Goal: Task Accomplishment & Management: Manage account settings

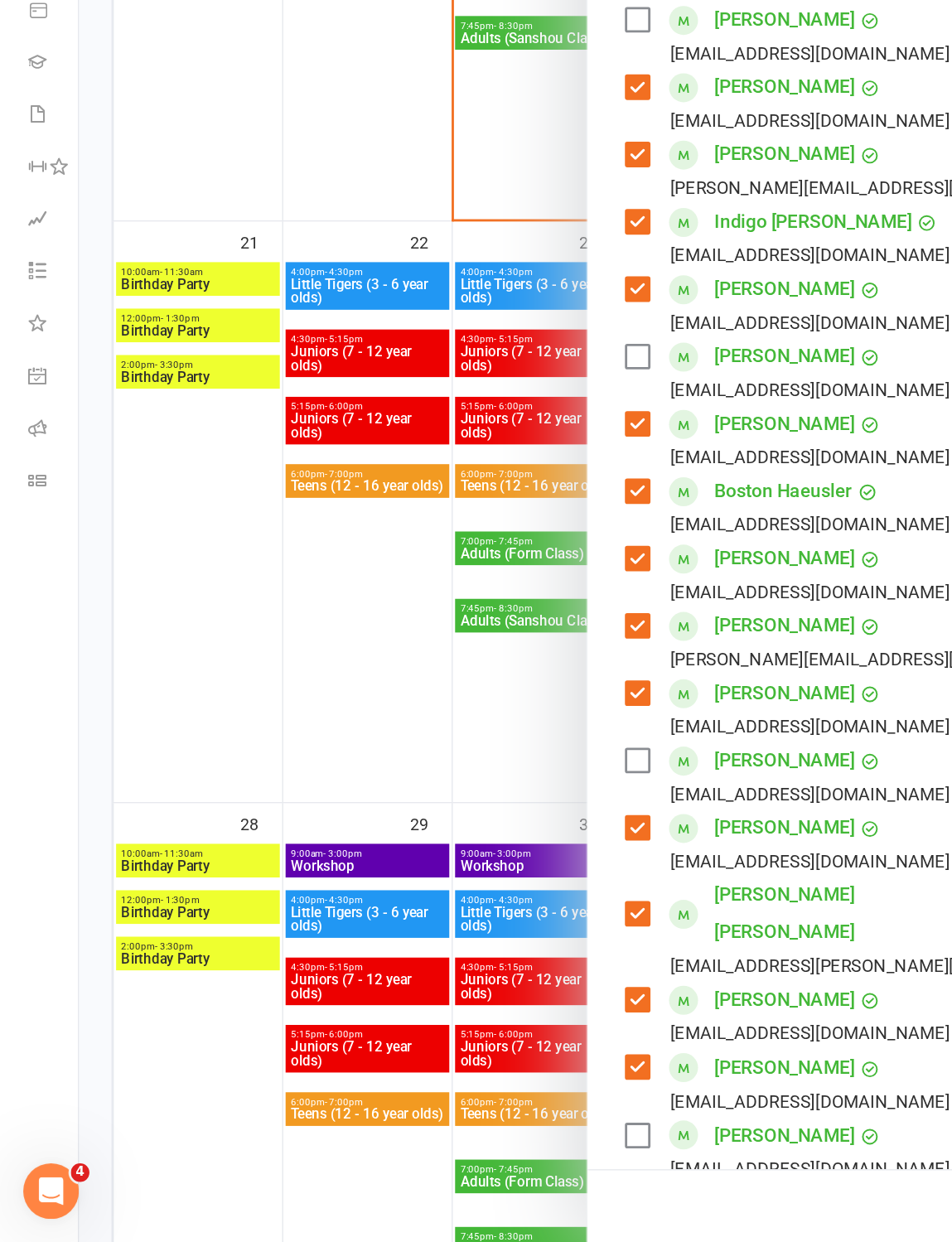
click at [274, 423] on div at bounding box center [504, 621] width 895 height 1242
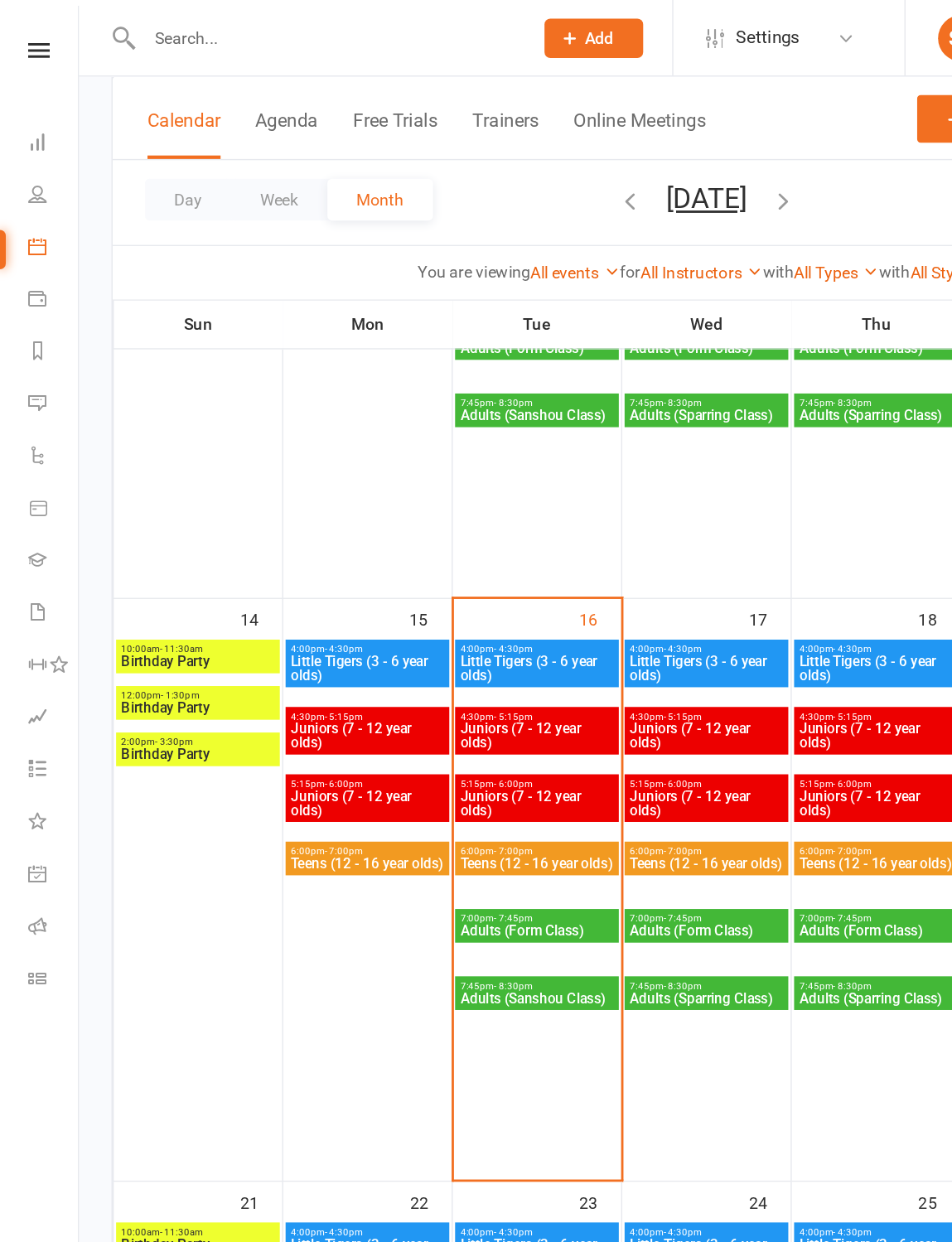
scroll to position [755, 0]
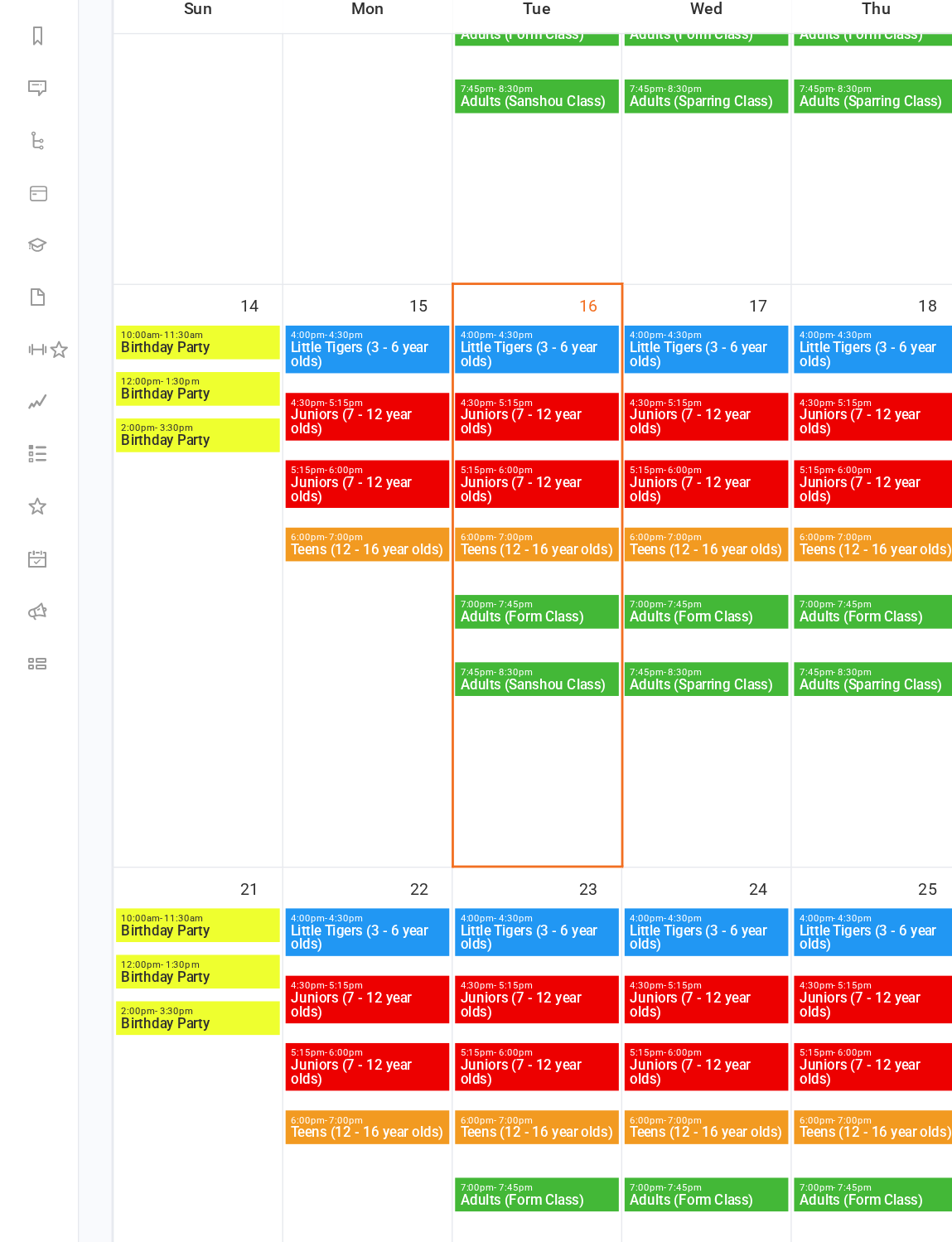
click at [414, 564] on span "Juniors (7 - 12 year olds)" at bounding box center [383, 574] width 110 height 20
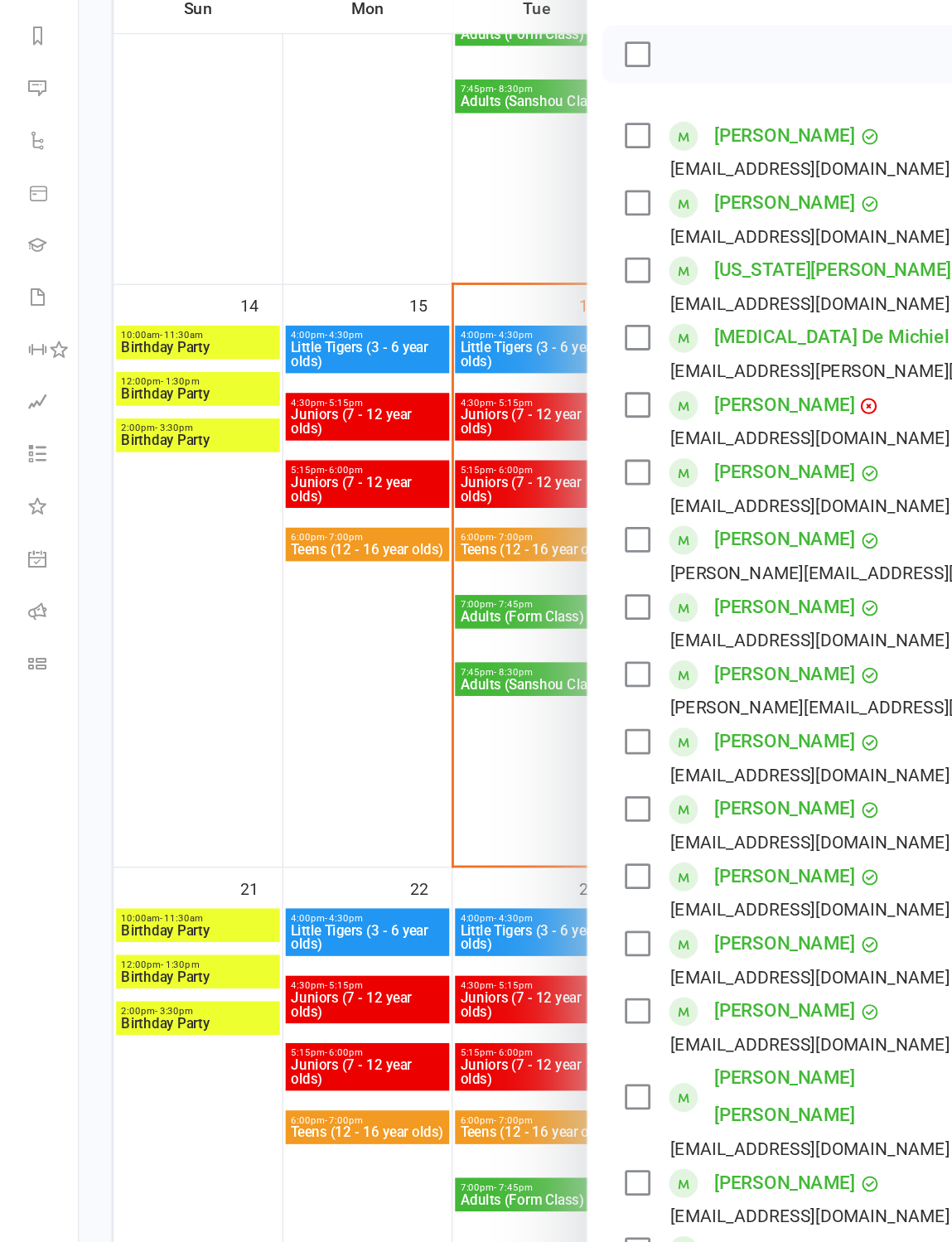
click at [457, 313] on label at bounding box center [453, 321] width 16 height 16
click at [461, 361] on label at bounding box center [453, 369] width 16 height 16
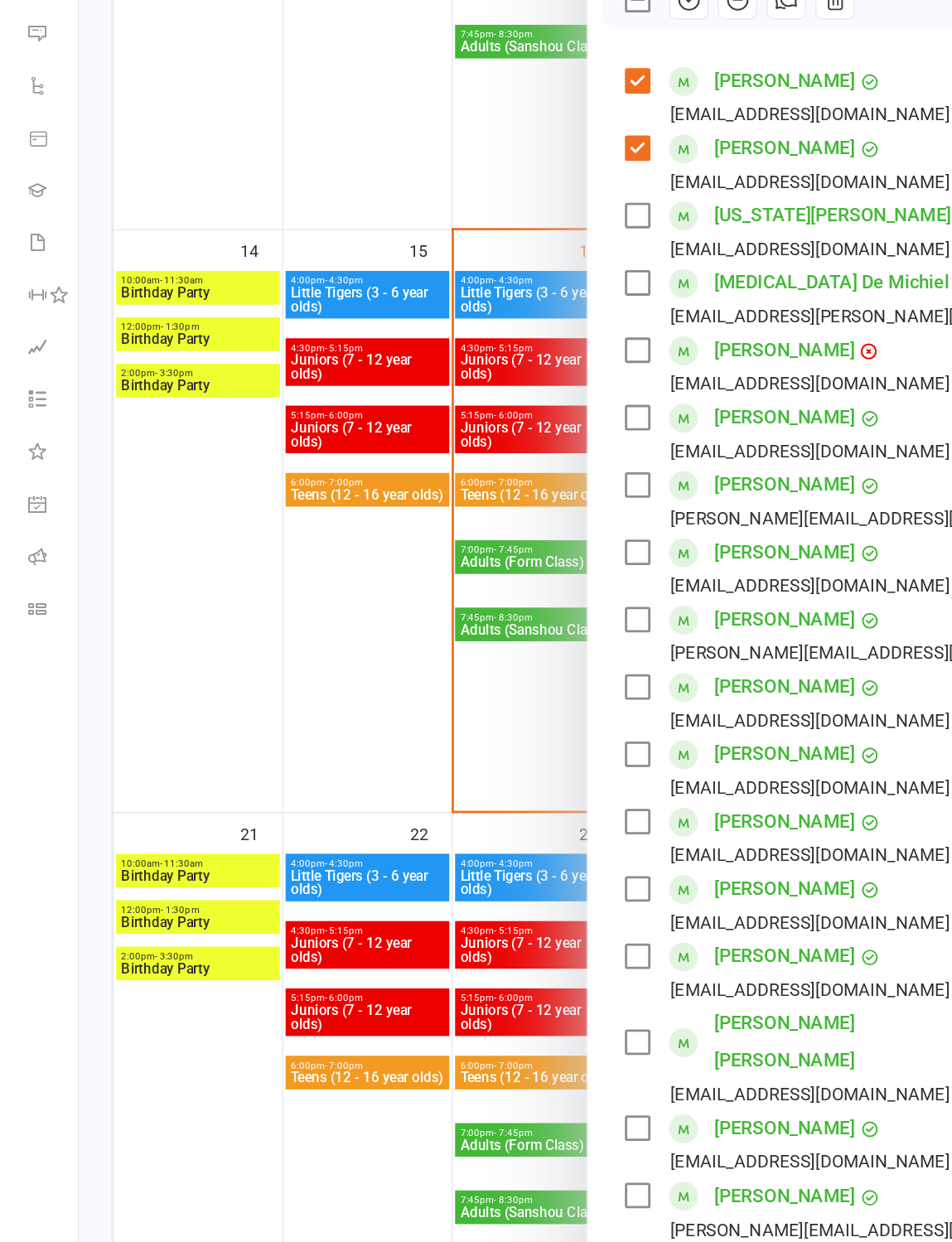
click at [378, 316] on div at bounding box center [504, 621] width 895 height 1242
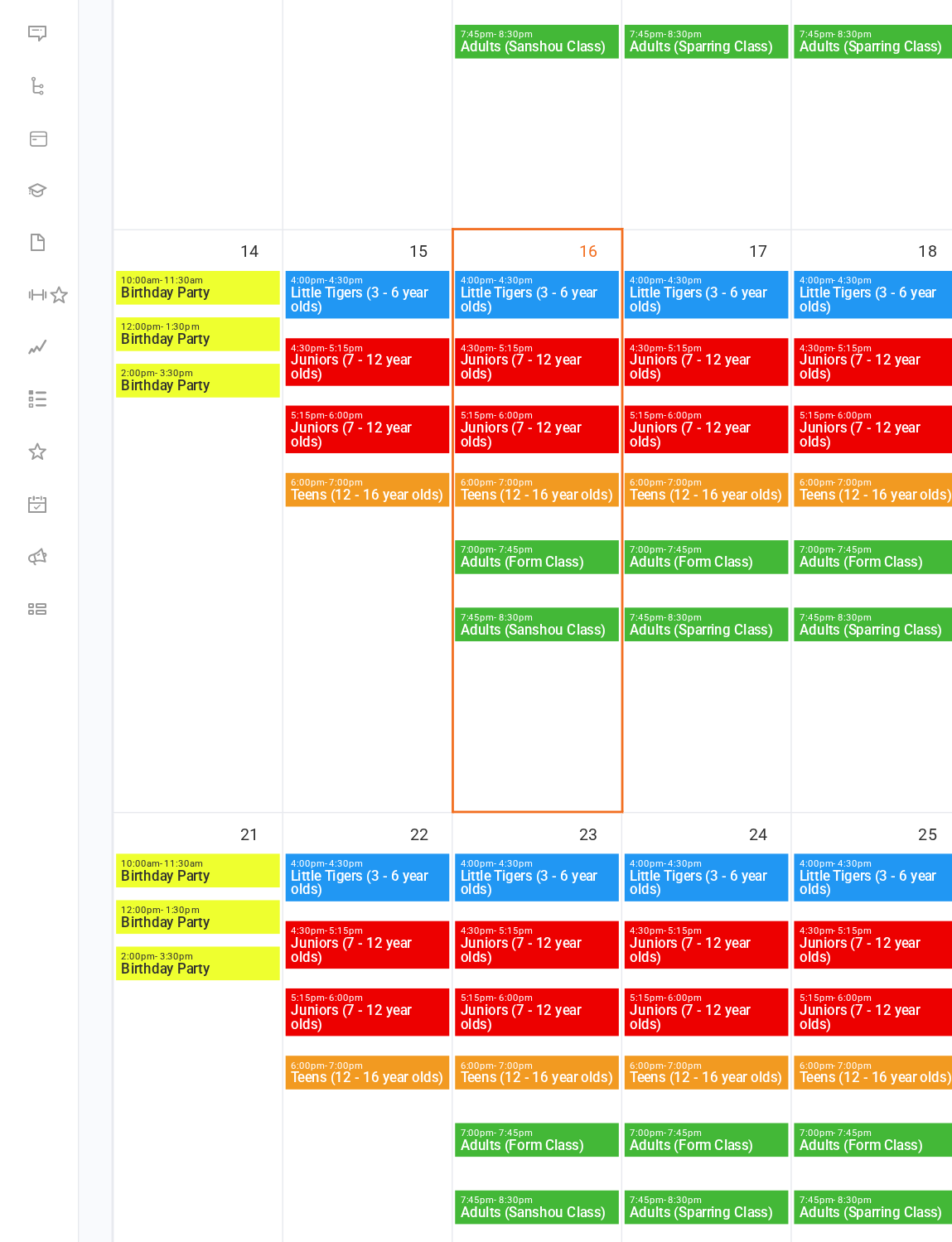
click at [387, 564] on span "Juniors (7 - 12 year olds)" at bounding box center [383, 574] width 110 height 20
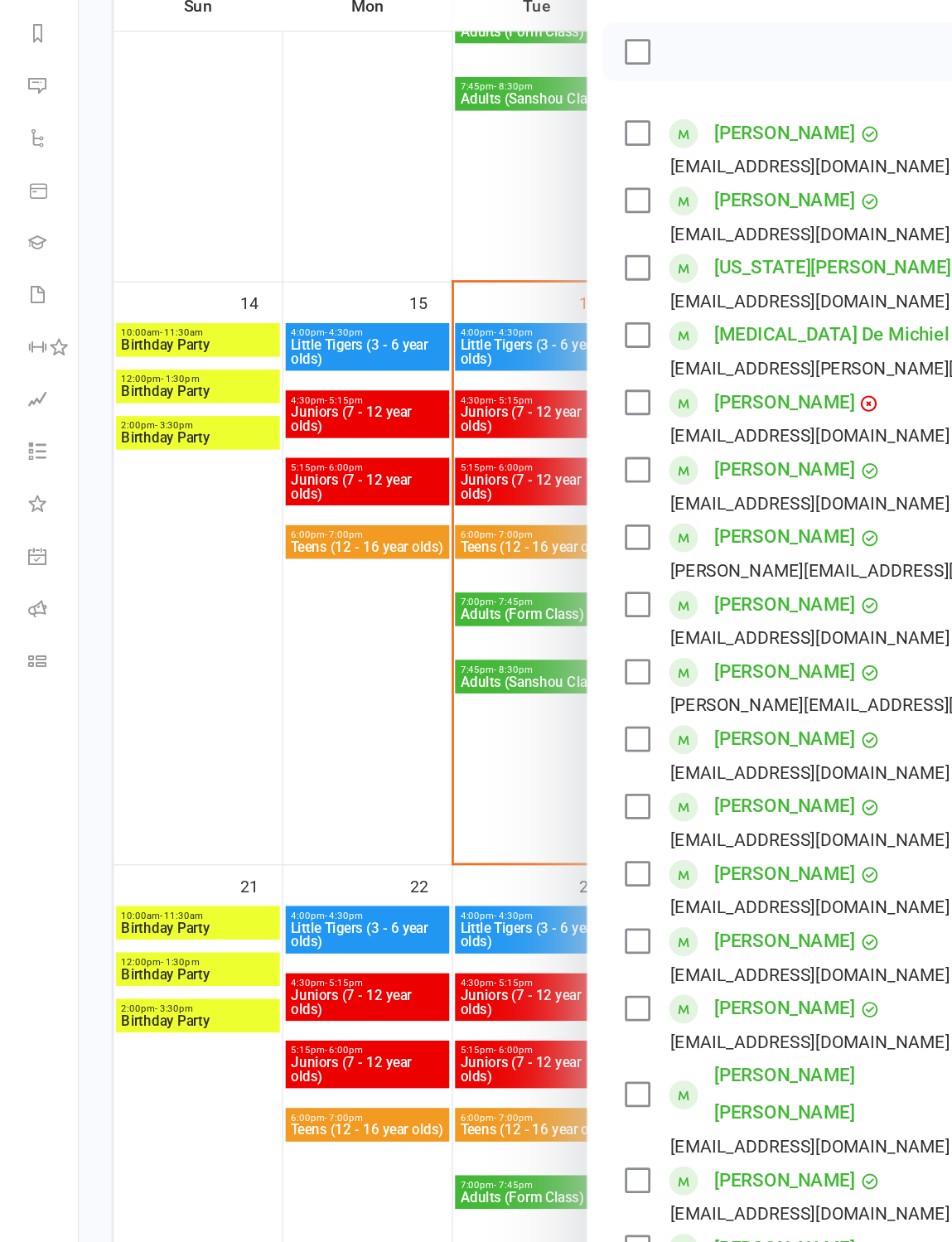
click at [455, 313] on label at bounding box center [453, 321] width 16 height 16
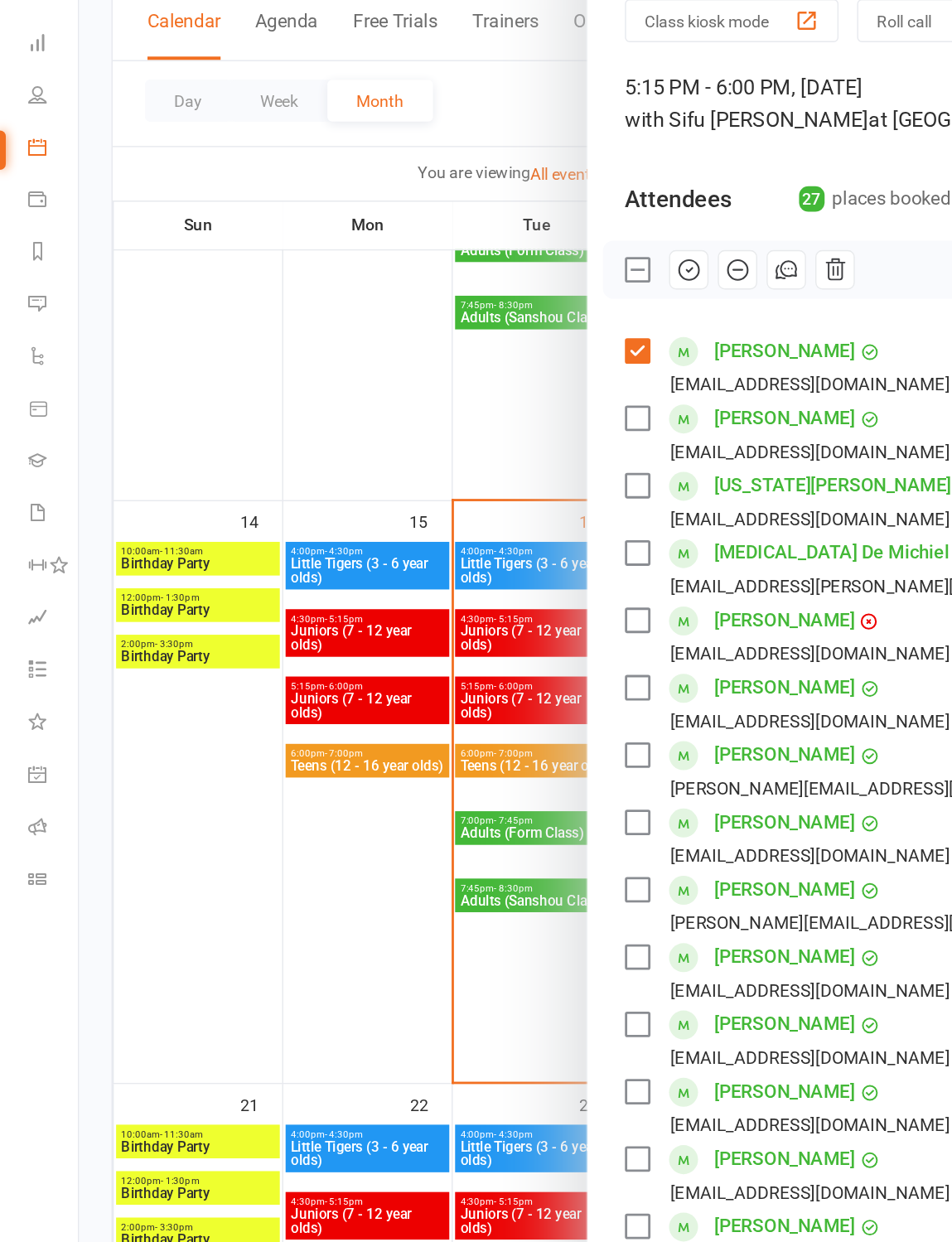
click at [460, 361] on label at bounding box center [453, 369] width 16 height 16
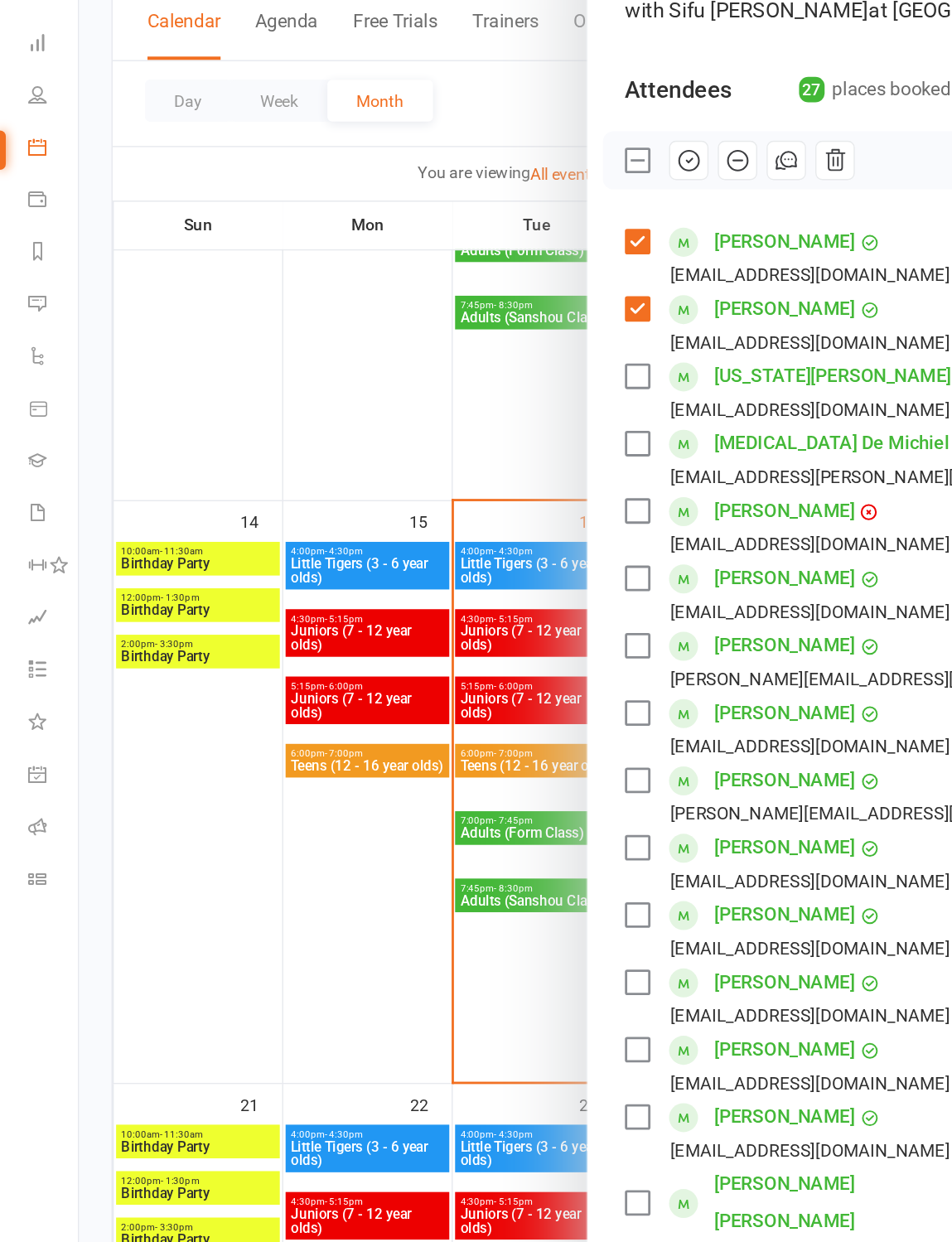
scroll to position [82, 0]
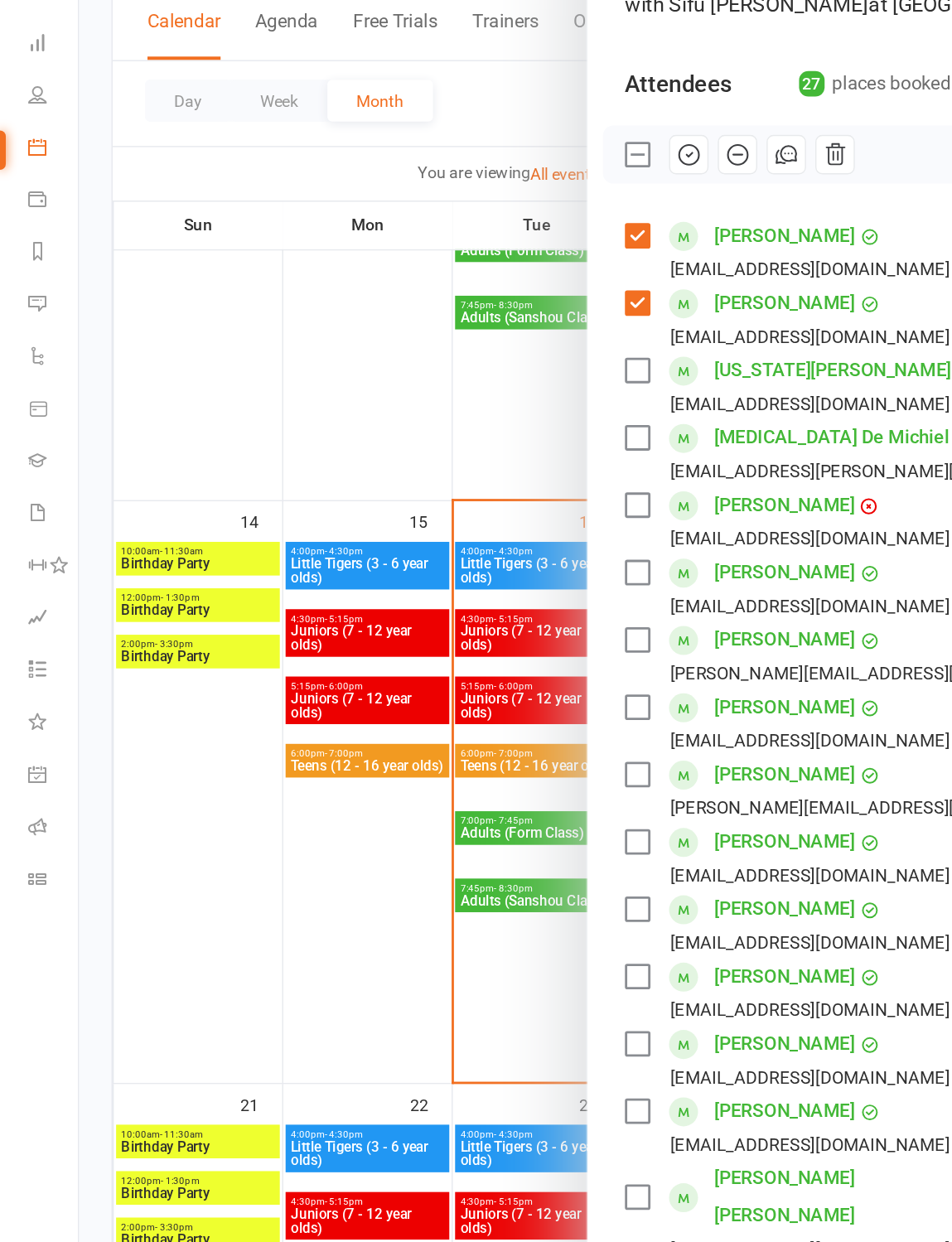
click at [458, 423] on label at bounding box center [453, 431] width 16 height 16
click at [457, 471] on label at bounding box center [453, 479] width 16 height 16
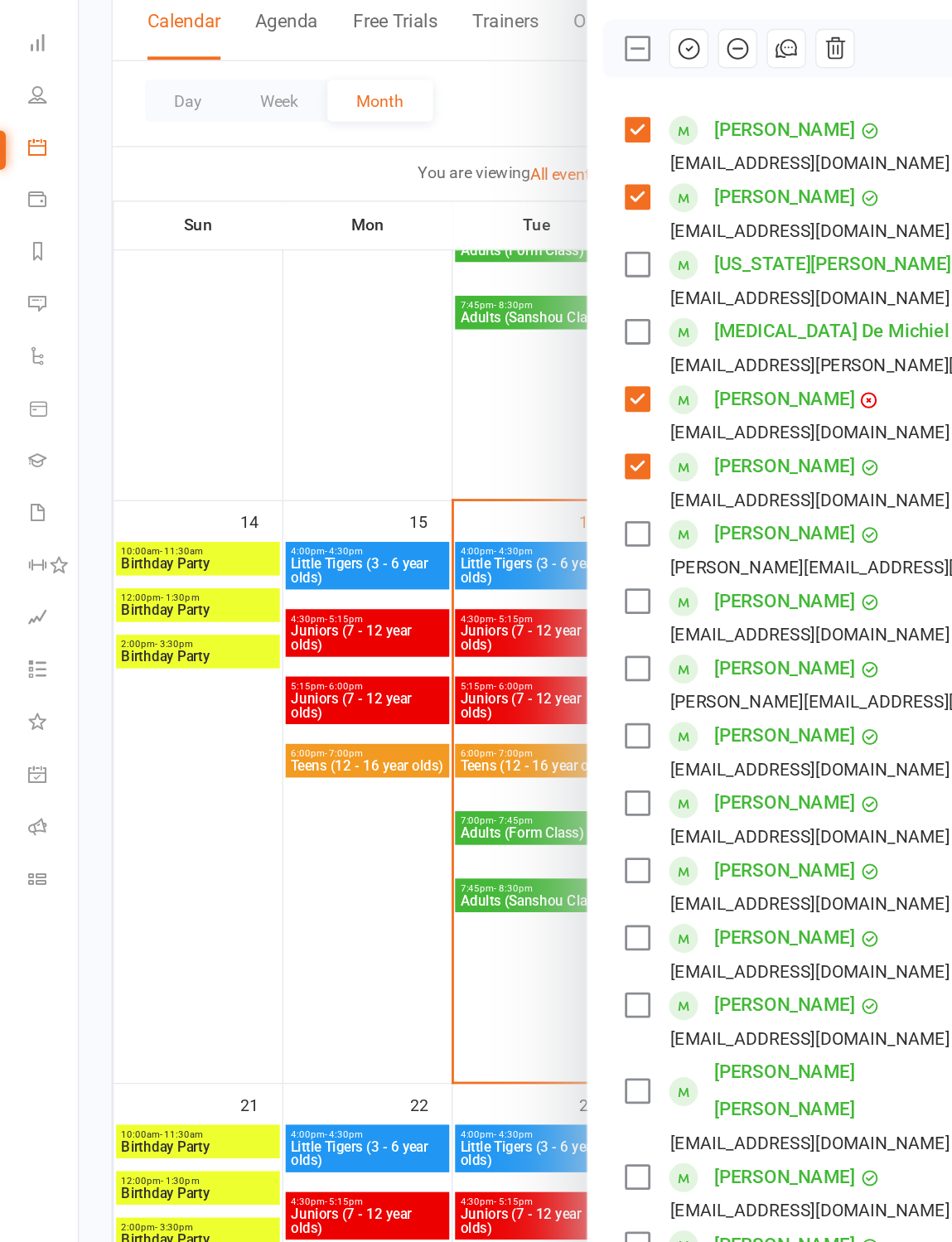
scroll to position [163, 0]
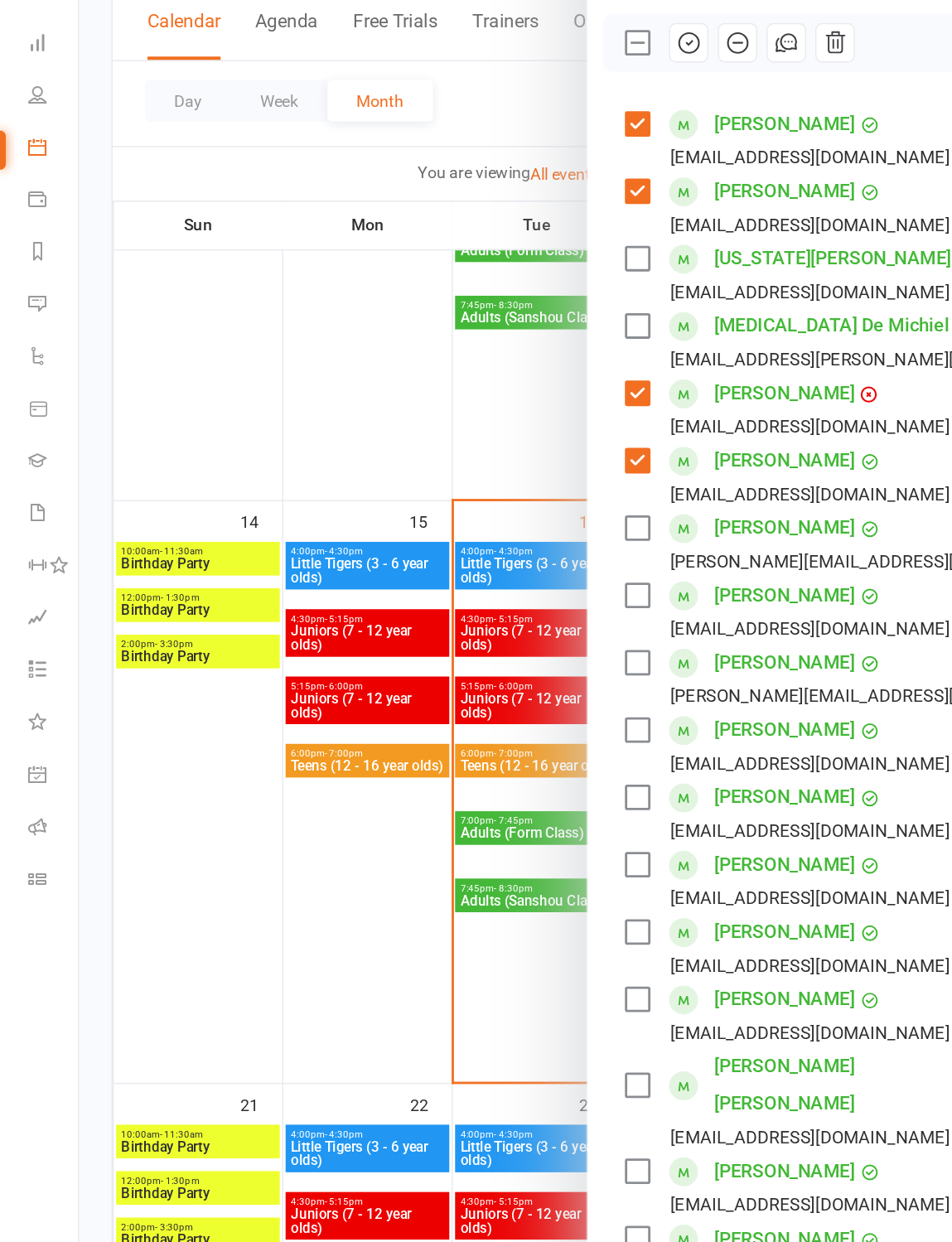
click at [458, 439] on label at bounding box center [453, 447] width 16 height 16
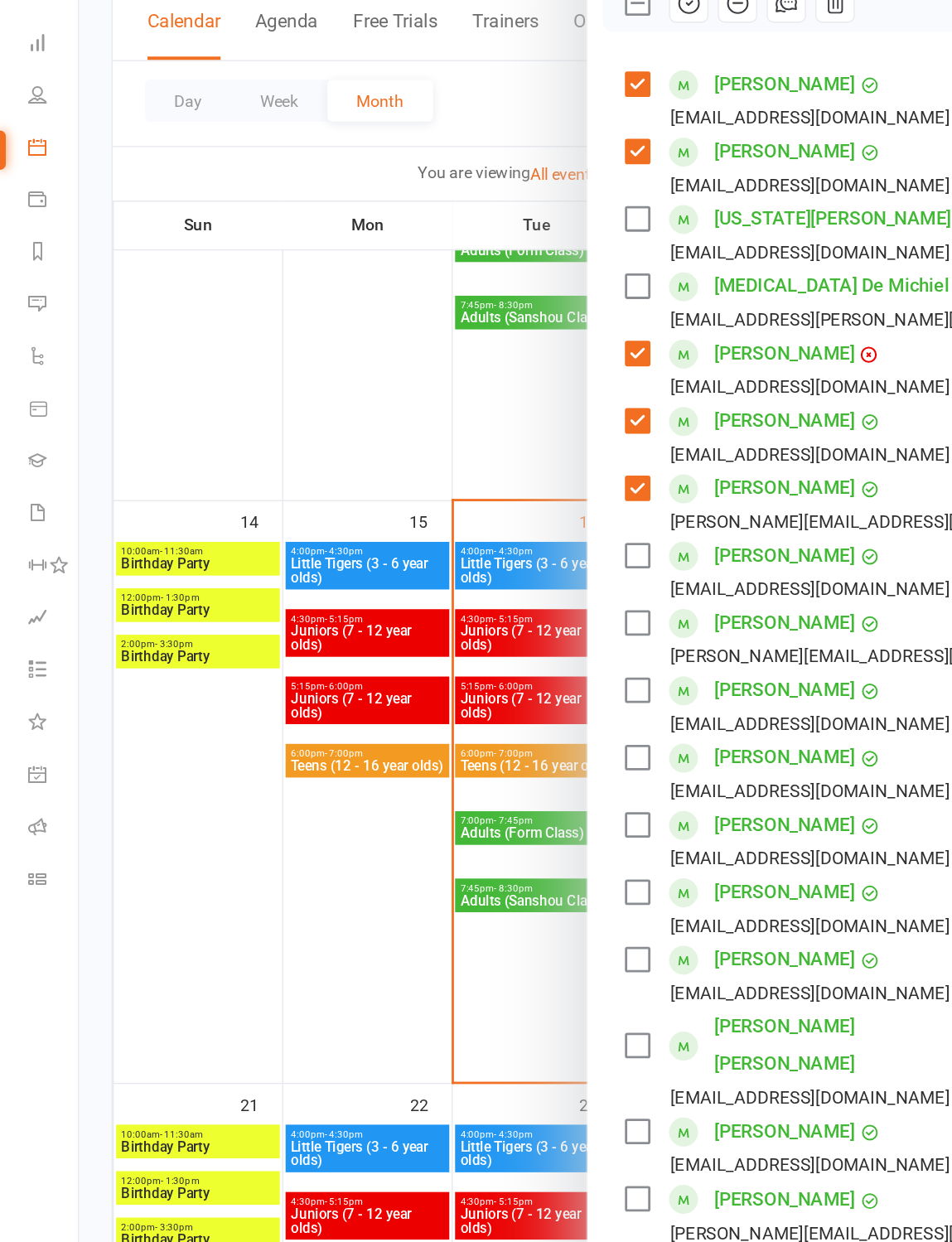
scroll to position [249, 0]
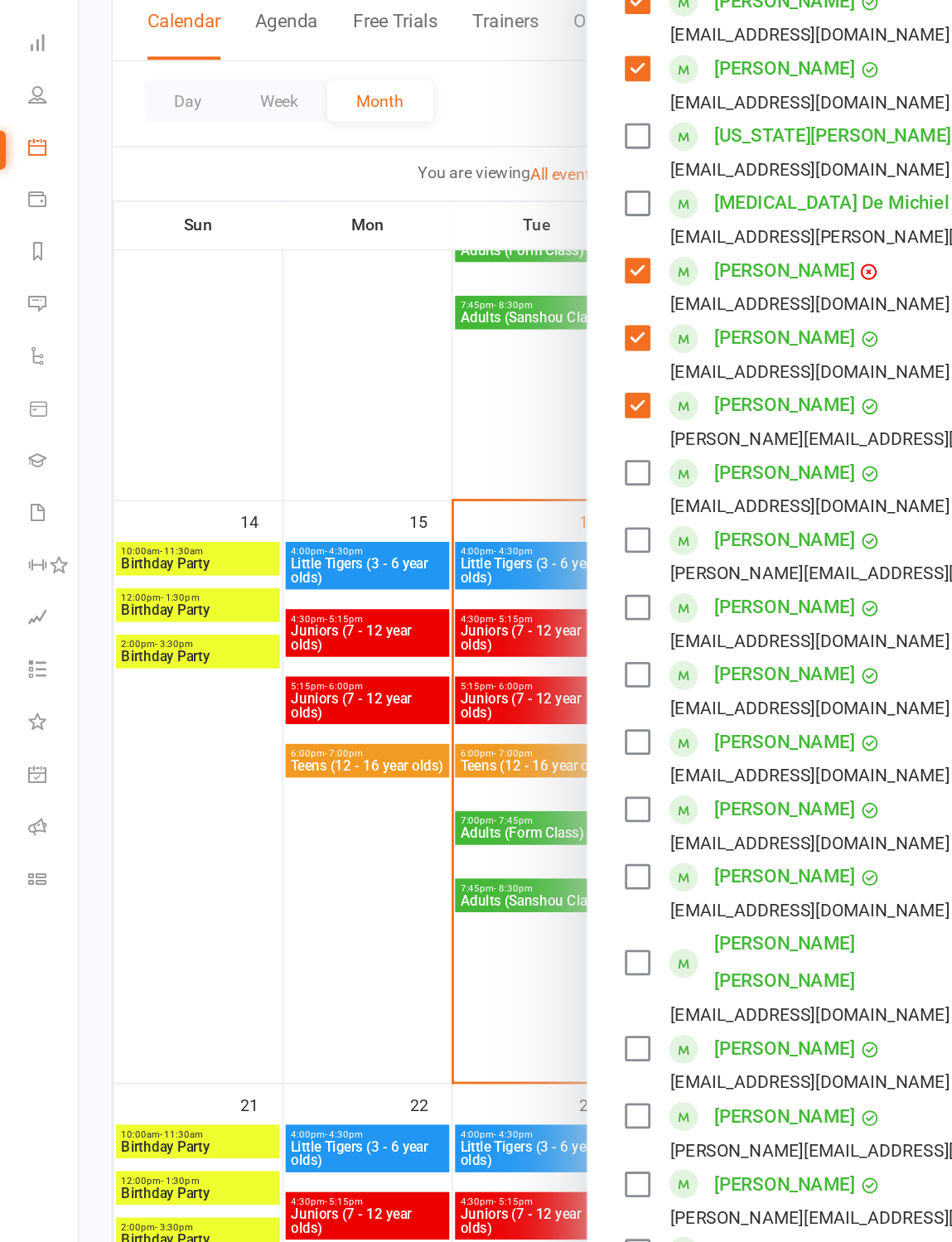
click at [460, 448] on label at bounding box center [453, 456] width 16 height 16
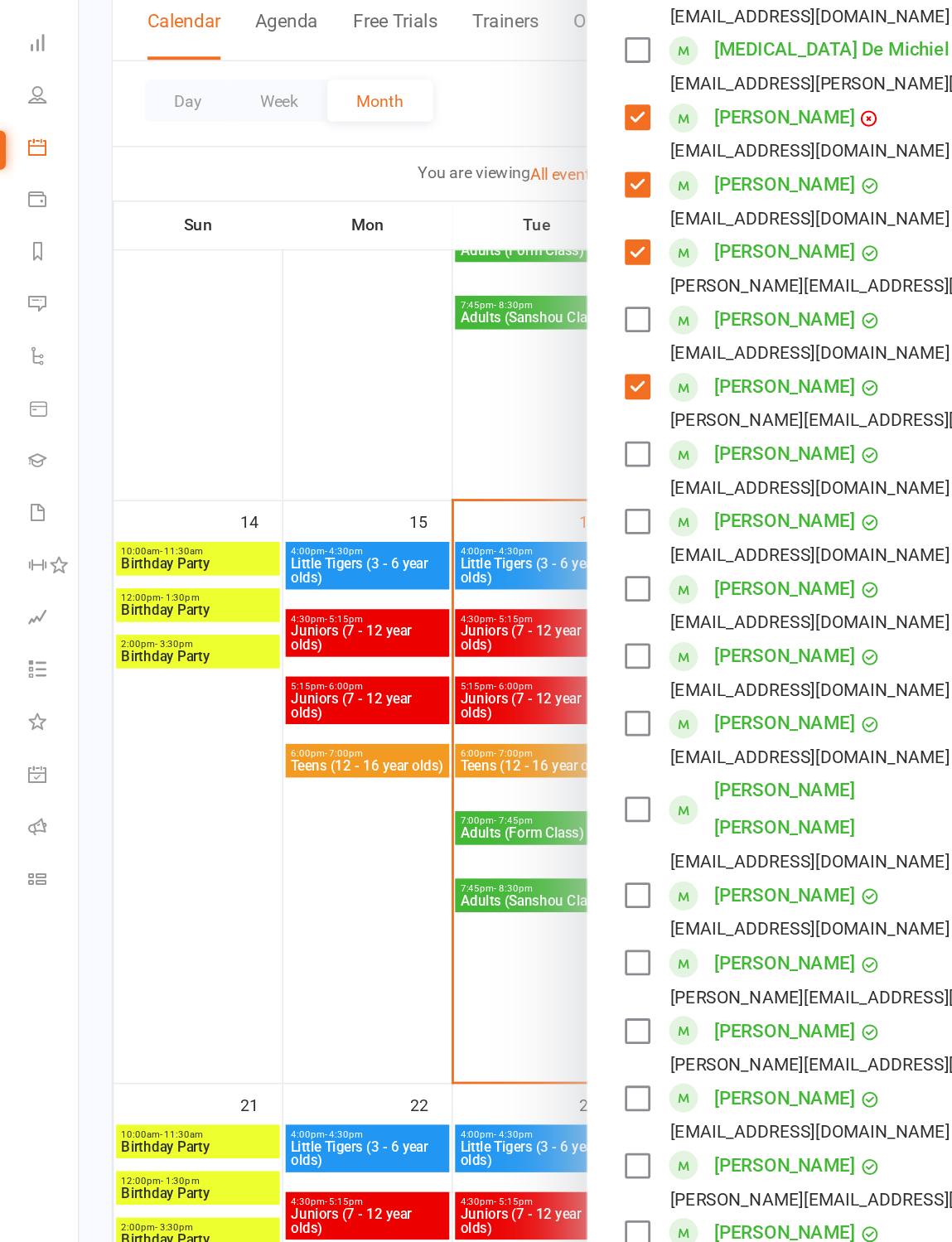
scroll to position [361, 0]
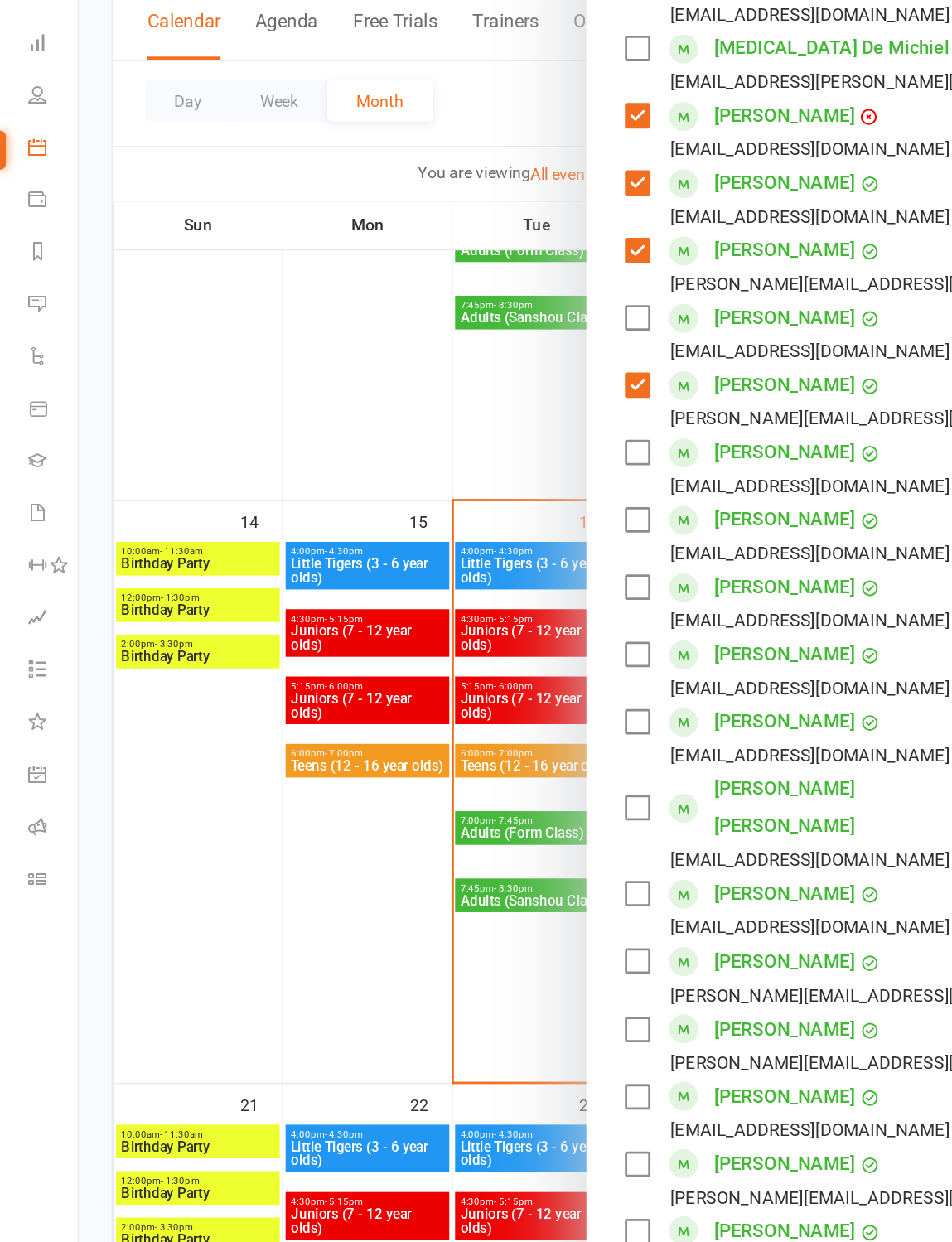
click at [461, 385] on label at bounding box center [453, 393] width 16 height 16
click at [457, 433] on label at bounding box center [453, 441] width 16 height 16
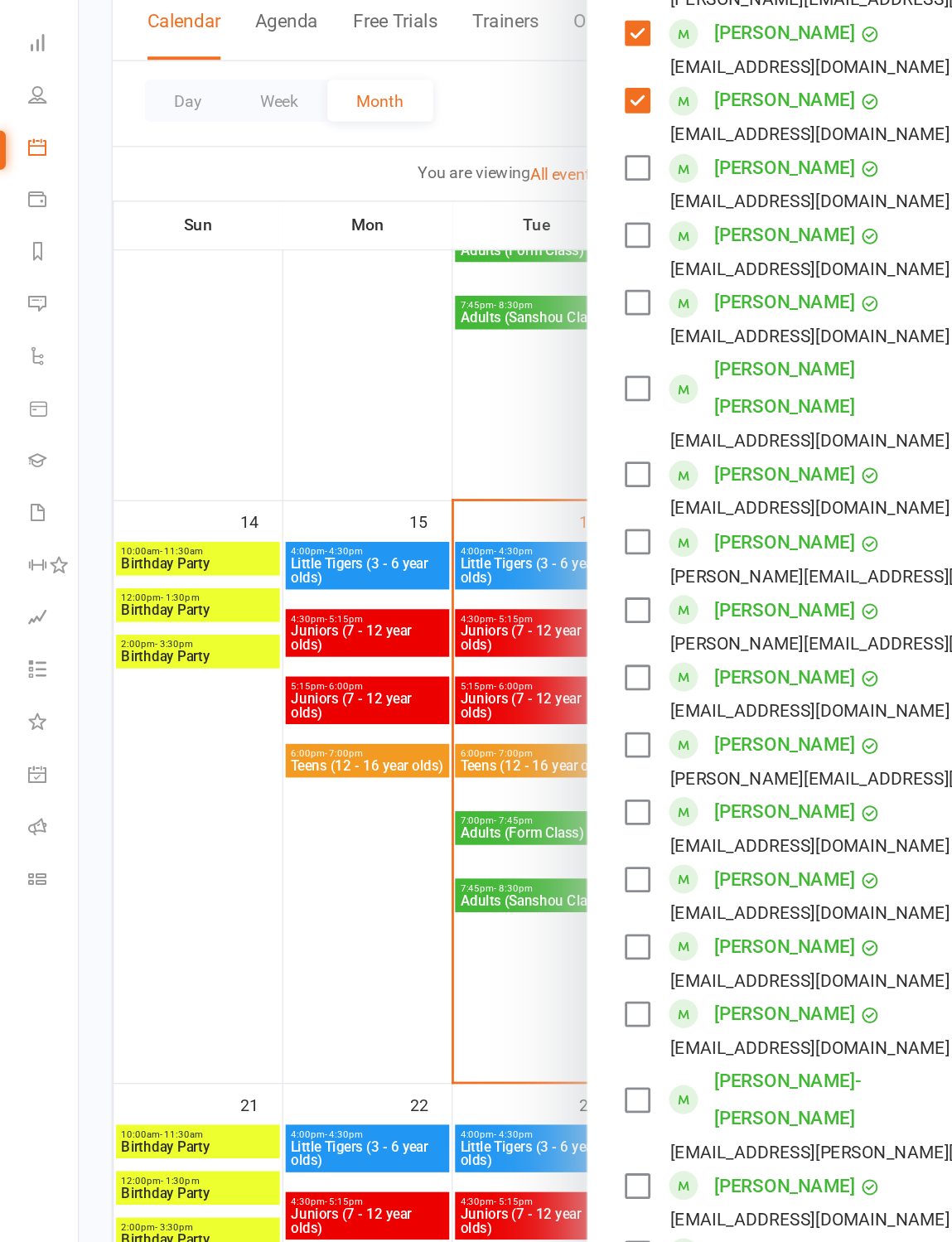
scroll to position [660, 0]
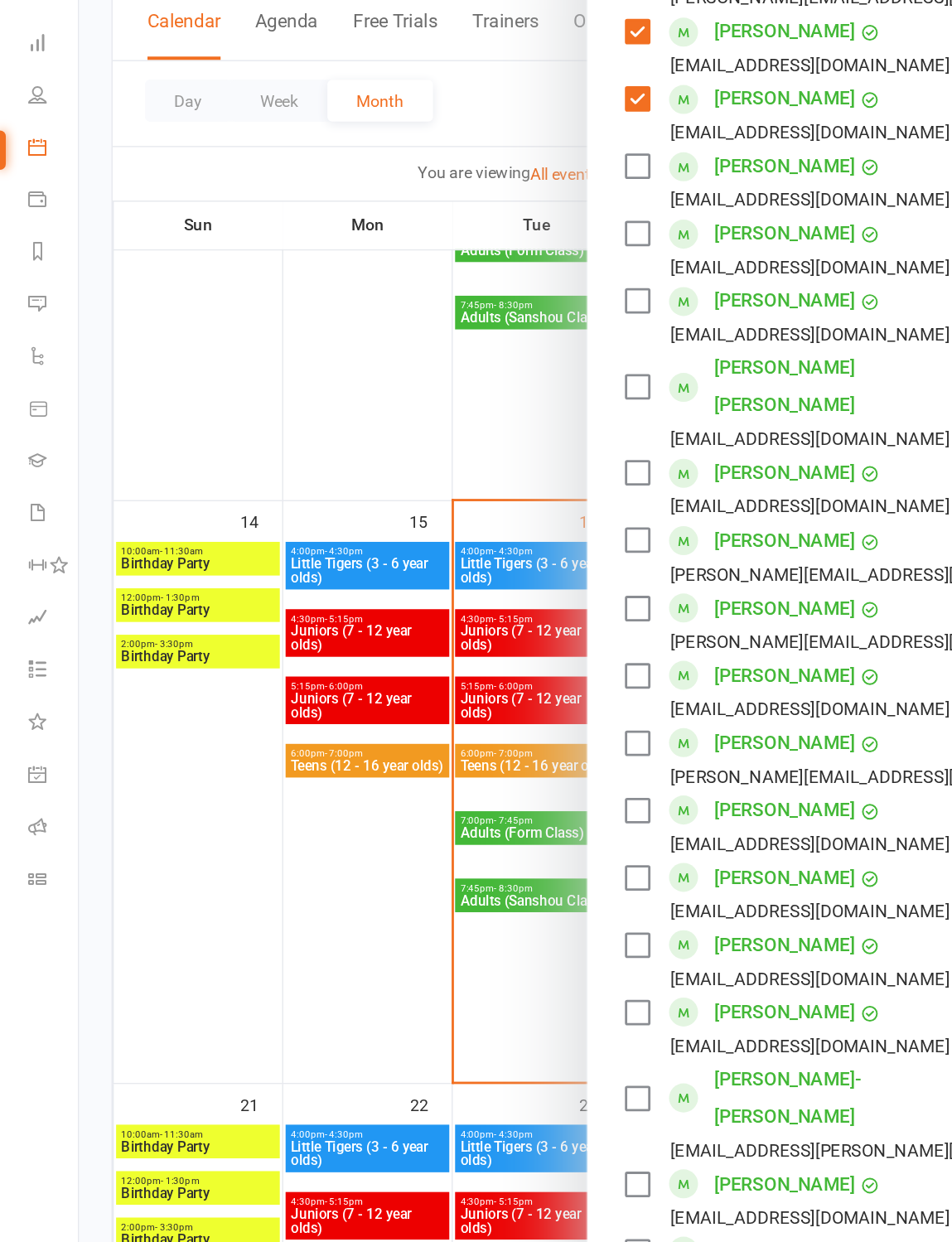
click at [457, 737] on label at bounding box center [453, 745] width 16 height 16
click at [461, 956] on label at bounding box center [453, 964] width 16 height 16
click at [456, 278] on label at bounding box center [453, 285] width 16 height 16
click at [460, 339] on label at bounding box center [453, 347] width 16 height 16
click at [454, 400] on label at bounding box center [453, 408] width 16 height 16
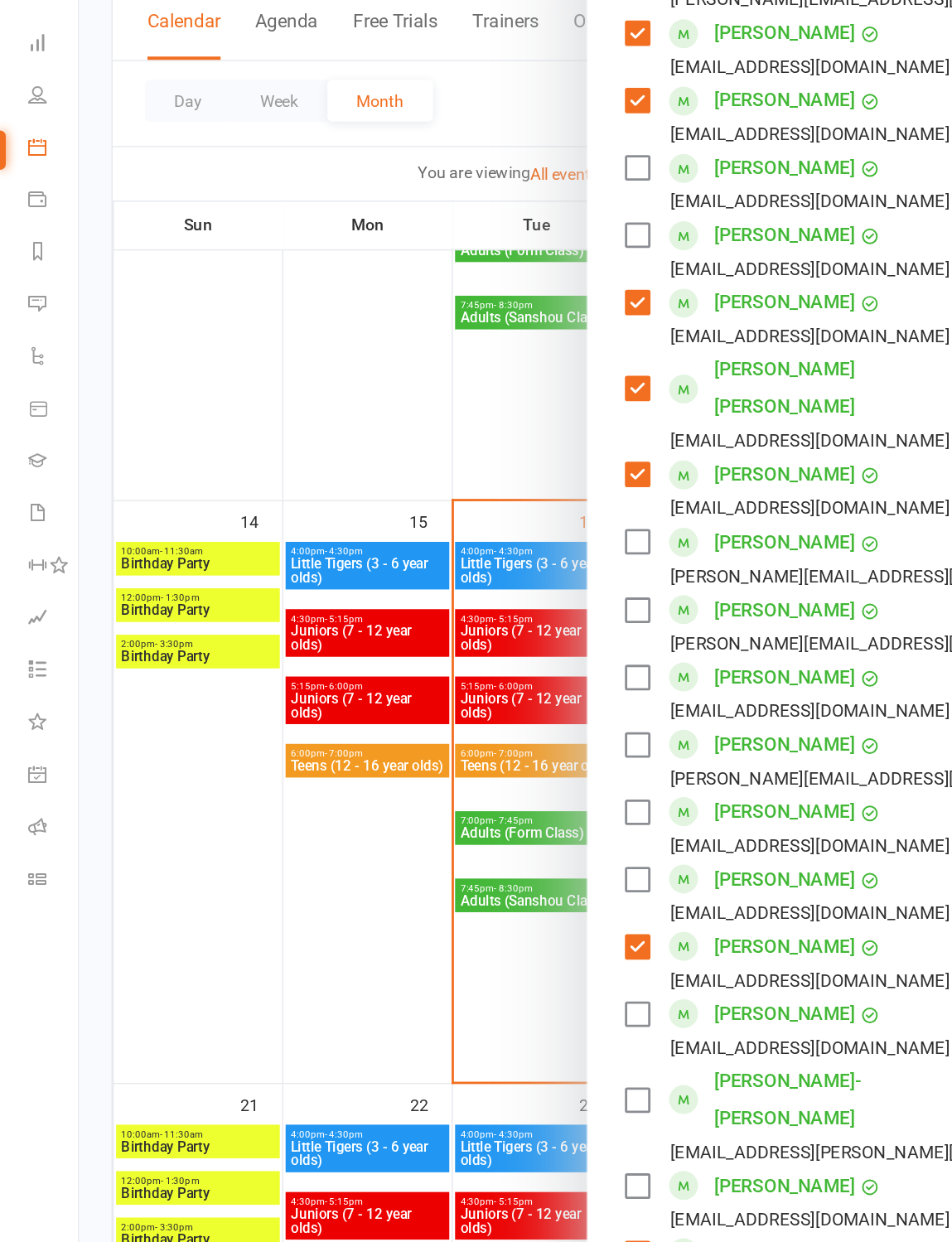
scroll to position [697, 0]
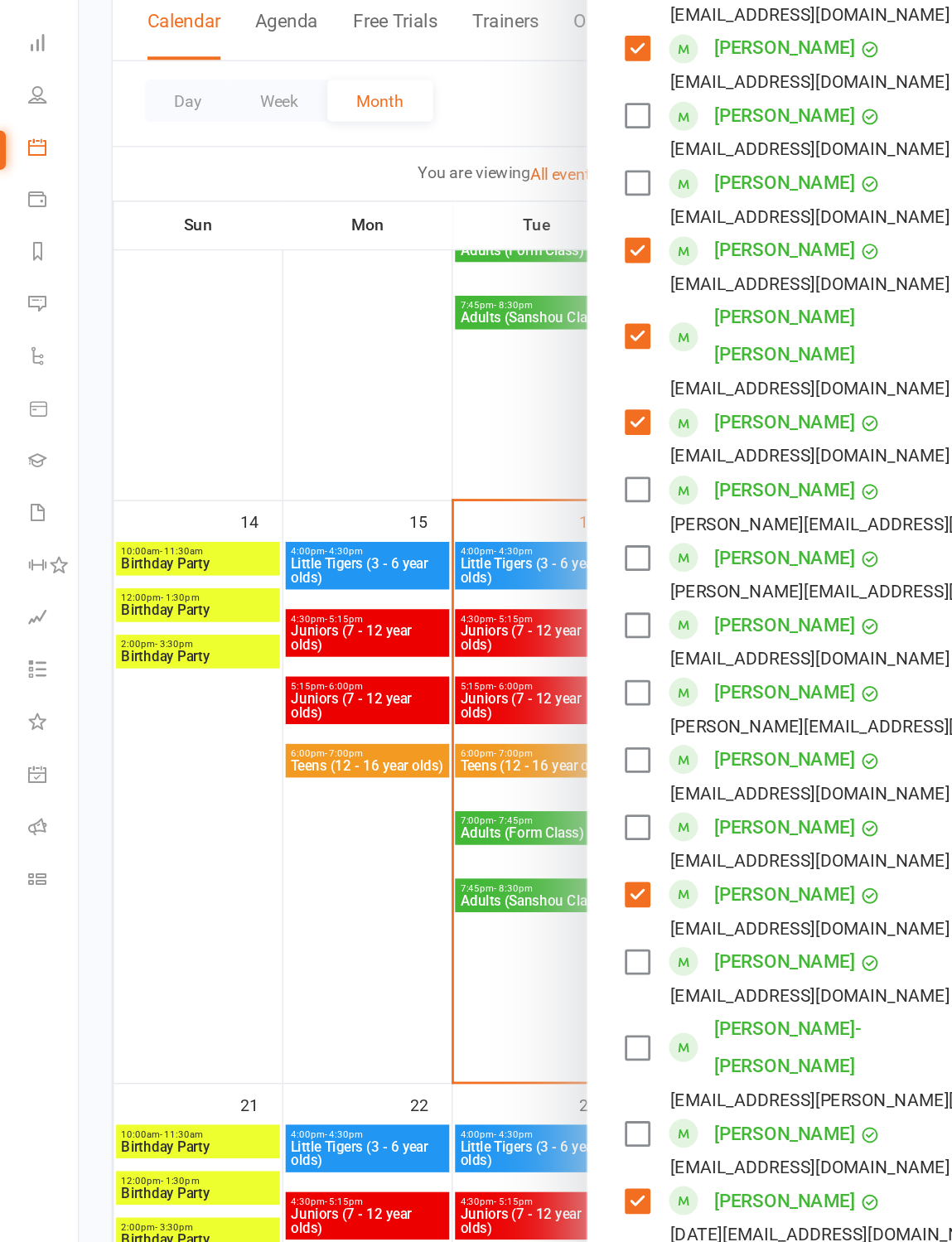
click at [459, 557] on label at bounding box center [453, 564] width 16 height 16
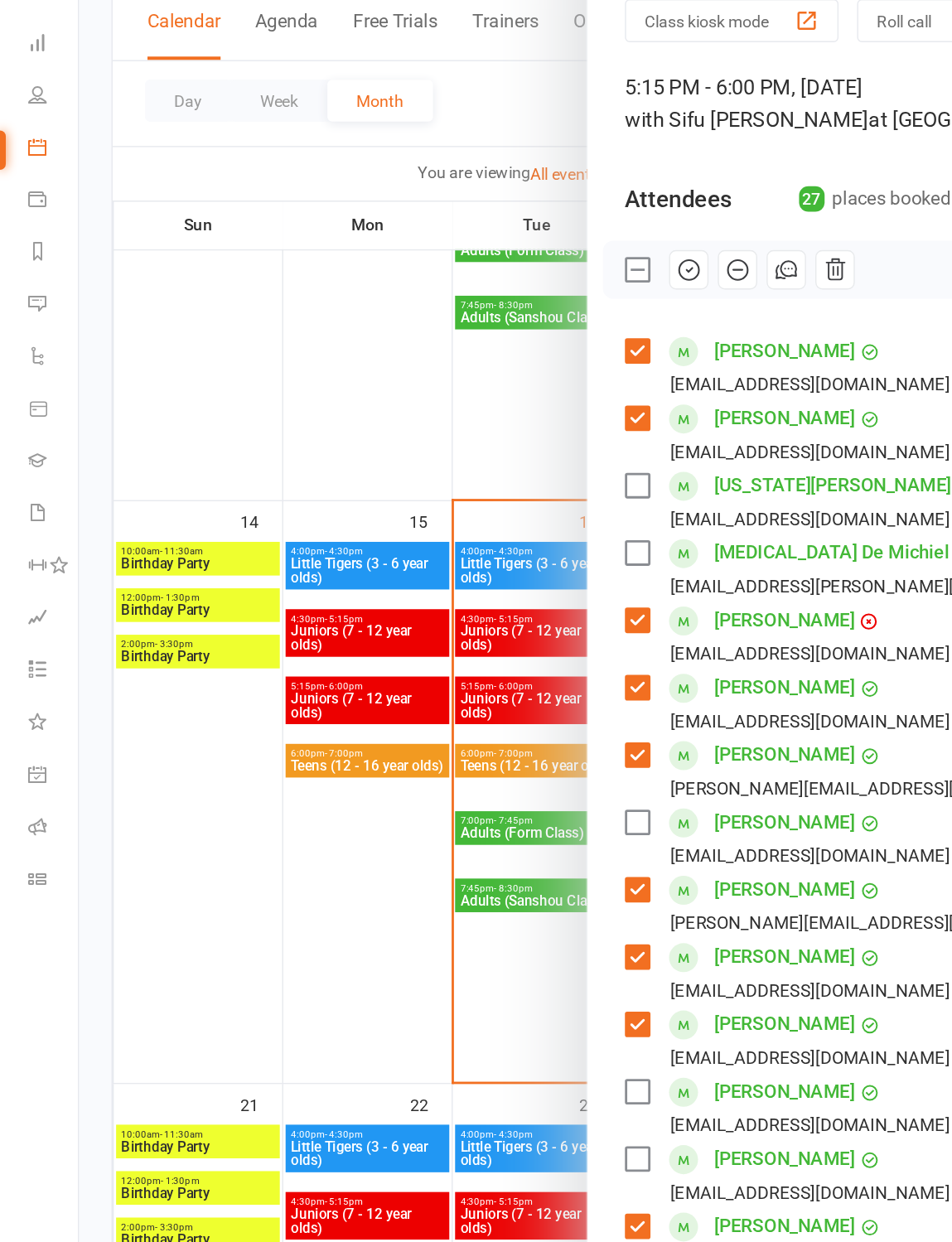
scroll to position [0, 0]
